Goal: Ask a question

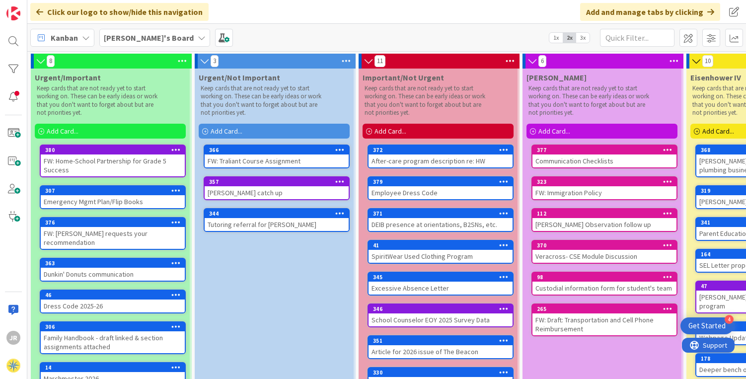
click at [114, 168] on div "FW: Home-School Partnership for Grade 5 Success" at bounding box center [113, 165] width 144 height 22
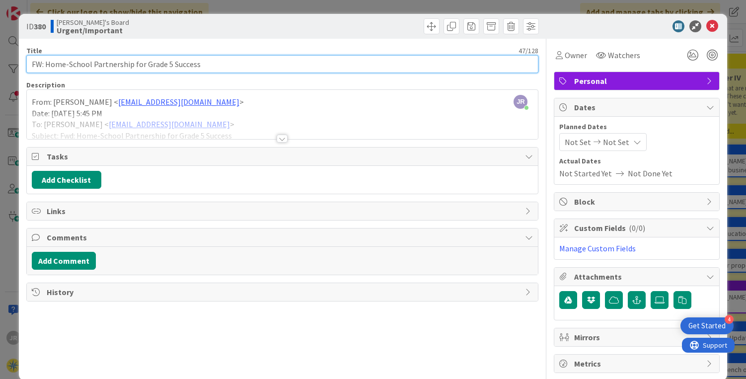
drag, startPoint x: 199, startPoint y: 62, endPoint x: 0, endPoint y: 61, distance: 199.1
click at [0, 61] on div "ID 380 [PERSON_NAME]'s Board Urgent/Important Title 47 / 128 FW: Home-School Pa…" at bounding box center [373, 189] width 746 height 379
type input "[PERSON_NAME] phone call"
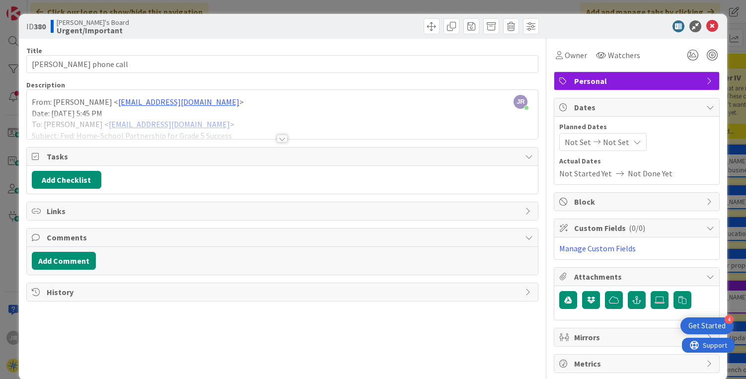
click at [589, 83] on span "Personal" at bounding box center [637, 81] width 127 height 12
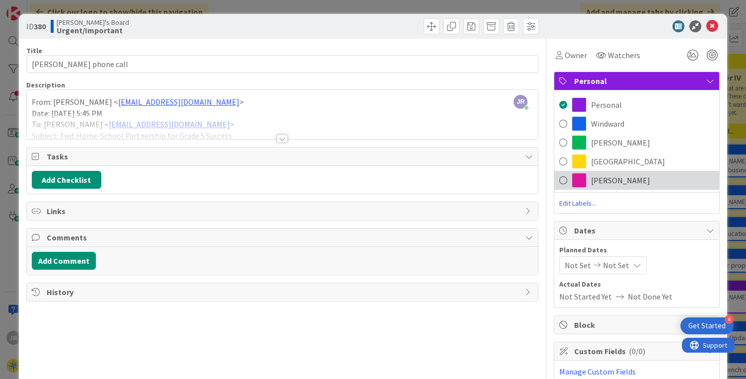
click at [595, 177] on span "[PERSON_NAME]" at bounding box center [620, 180] width 59 height 12
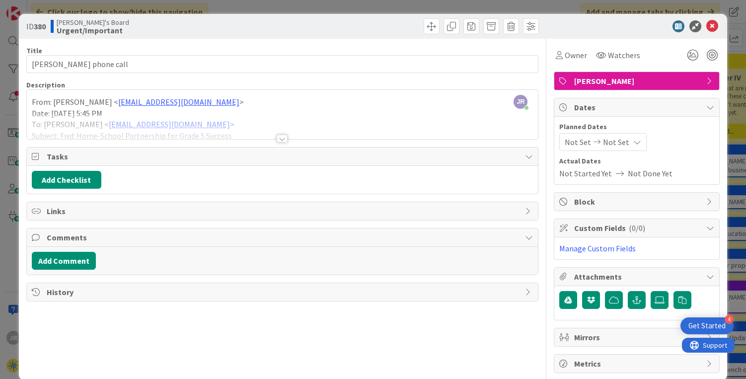
click at [32, 103] on div "JR [PERSON_NAME] just joined From: [PERSON_NAME] < [EMAIL_ADDRESS][DOMAIN_NAME]…" at bounding box center [282, 114] width 511 height 49
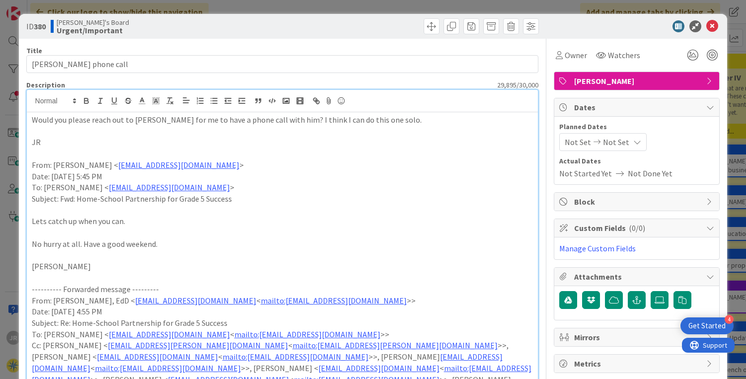
click at [416, 121] on p "Would you please reach out to [PERSON_NAME] for me to have a phone call with hi…" at bounding box center [282, 119] width 501 height 11
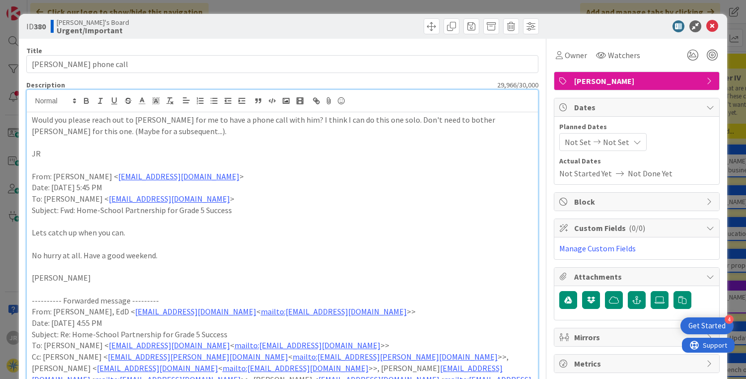
click at [56, 132] on p "Would you please reach out to [PERSON_NAME] for me to have a phone call with hi…" at bounding box center [282, 125] width 501 height 22
click at [154, 135] on p "Would you please reach out to [PERSON_NAME] for me to have a phone call with hi…" at bounding box center [282, 125] width 501 height 22
click at [706, 24] on icon at bounding box center [712, 26] width 12 height 12
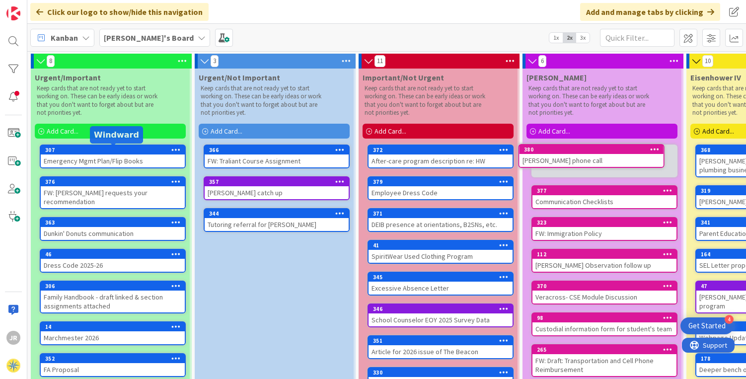
scroll to position [0, 4]
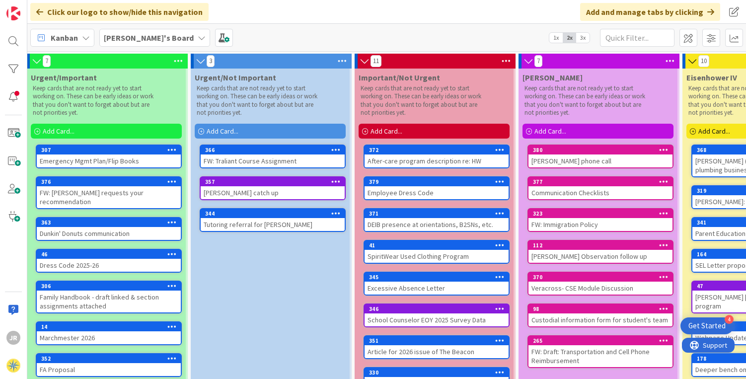
drag, startPoint x: 101, startPoint y: 152, endPoint x: 362, endPoint y: 3, distance: 300.9
